Goal: Task Accomplishment & Management: Manage account settings

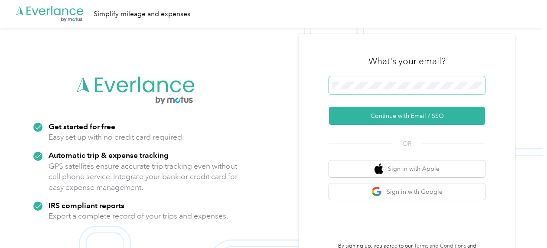
click at [353, 76] on span at bounding box center [407, 85] width 156 height 18
click at [353, 79] on span at bounding box center [407, 85] width 156 height 18
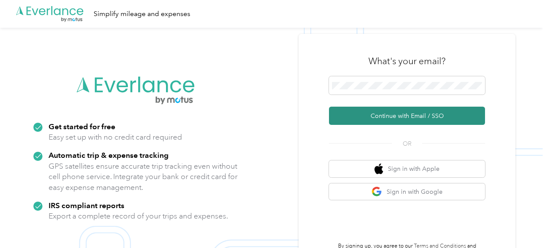
click at [381, 117] on button "Continue with Email / SSO" at bounding box center [407, 116] width 156 height 18
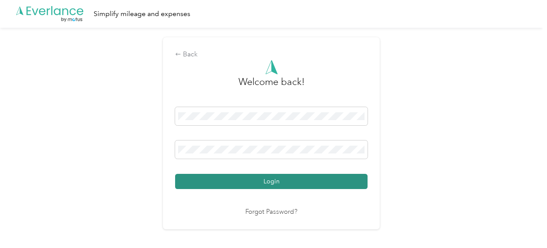
click at [254, 179] on button "Login" at bounding box center [271, 181] width 192 height 15
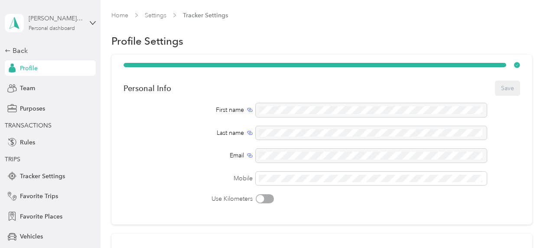
click at [46, 16] on div "[PERSON_NAME] [PERSON_NAME]" at bounding box center [56, 18] width 54 height 9
click at [42, 74] on div "Team dashboard Personal dashboard Log out" at bounding box center [93, 90] width 170 height 55
click at [58, 16] on div "[PERSON_NAME] [PERSON_NAME]" at bounding box center [56, 18] width 54 height 9
click at [43, 72] on div "Team dashboard" at bounding box center [32, 71] width 46 height 9
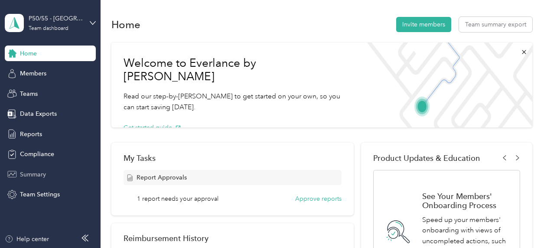
click at [29, 173] on span "Summary" at bounding box center [33, 174] width 26 height 9
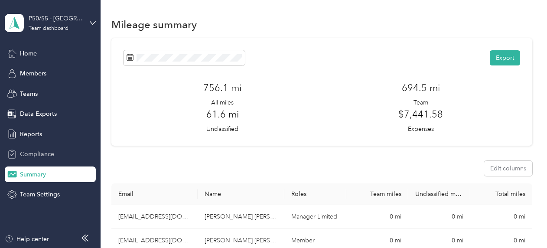
click at [39, 153] on span "Compliance" at bounding box center [37, 154] width 34 height 9
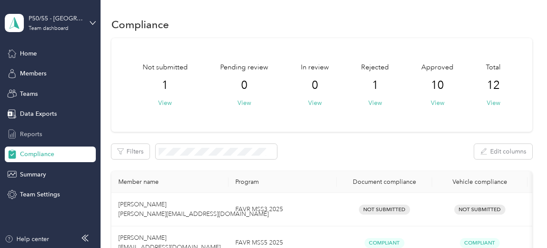
click at [37, 132] on span "Reports" at bounding box center [31, 134] width 22 height 9
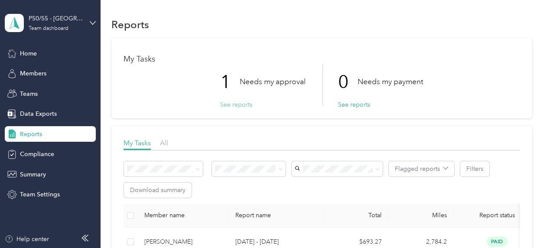
click at [230, 106] on button "See reports" at bounding box center [236, 104] width 32 height 9
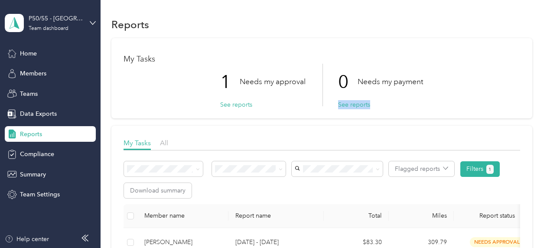
drag, startPoint x: 538, startPoint y: 96, endPoint x: 542, endPoint y: 121, distance: 25.4
click at [542, 121] on div "Reports My Tasks 1 Needs my approval See reports 0 Needs my payment See reports…" at bounding box center [322, 124] width 442 height 248
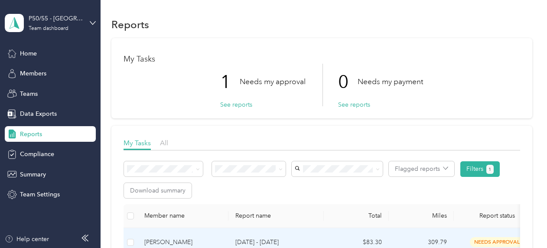
click at [161, 240] on div "[PERSON_NAME]" at bounding box center [182, 243] width 77 height 10
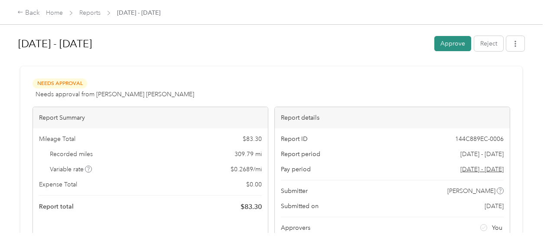
click at [459, 41] on button "Approve" at bounding box center [452, 43] width 37 height 15
